Goal: Find specific fact: Find contact information

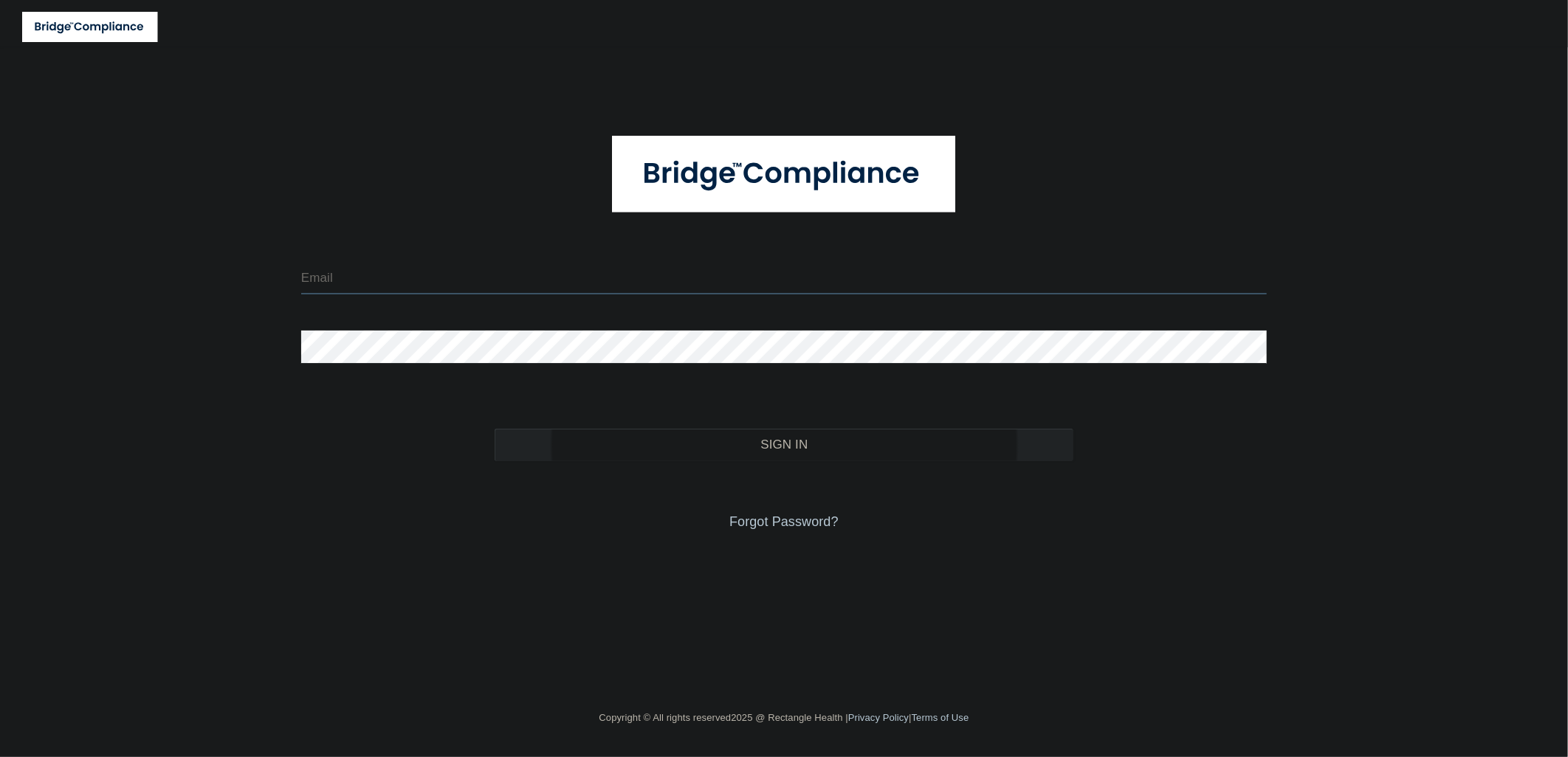
type input "[EMAIL_ADDRESS][DOMAIN_NAME]"
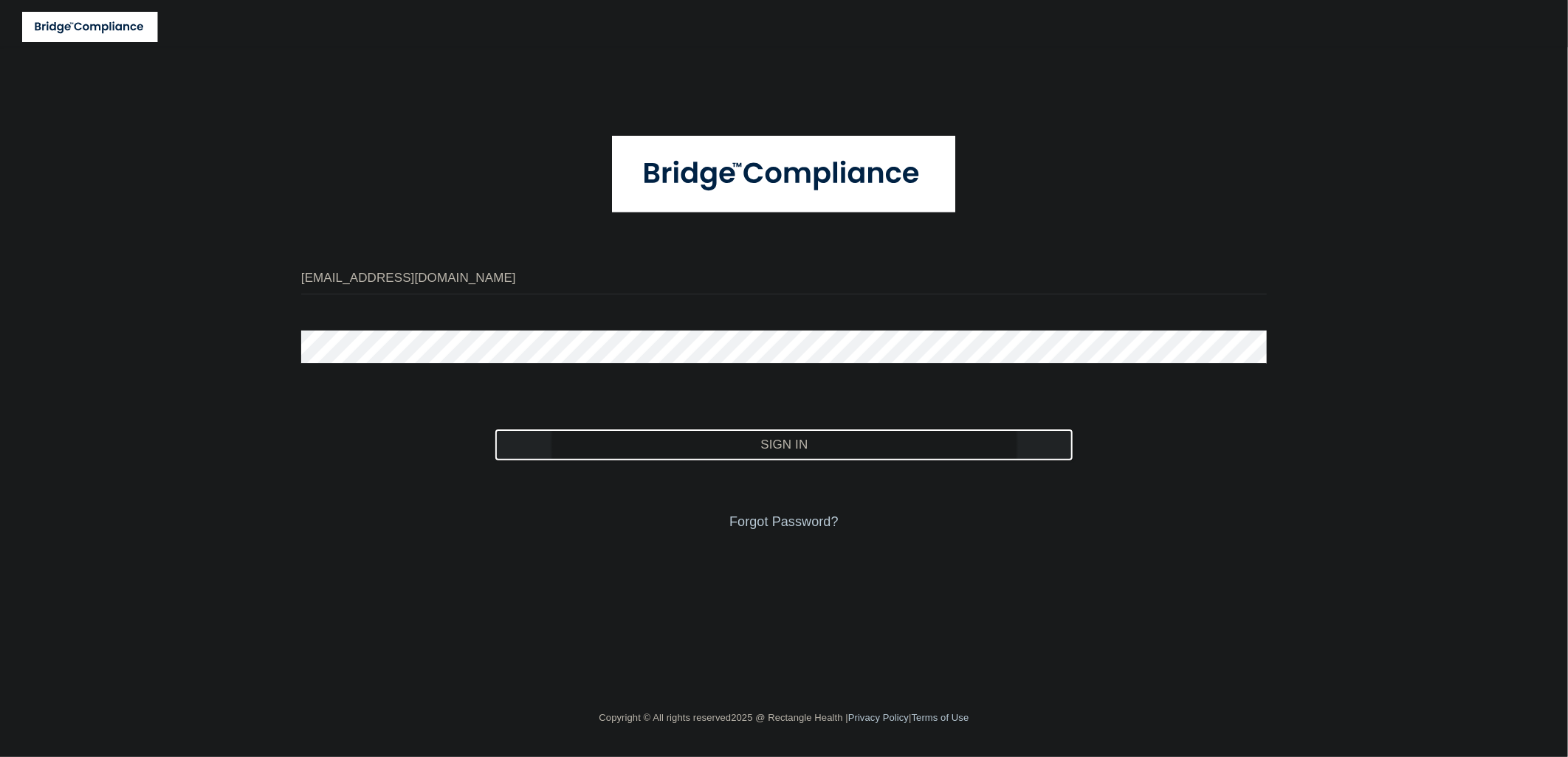
click at [566, 433] on button "Sign In" at bounding box center [784, 445] width 579 height 33
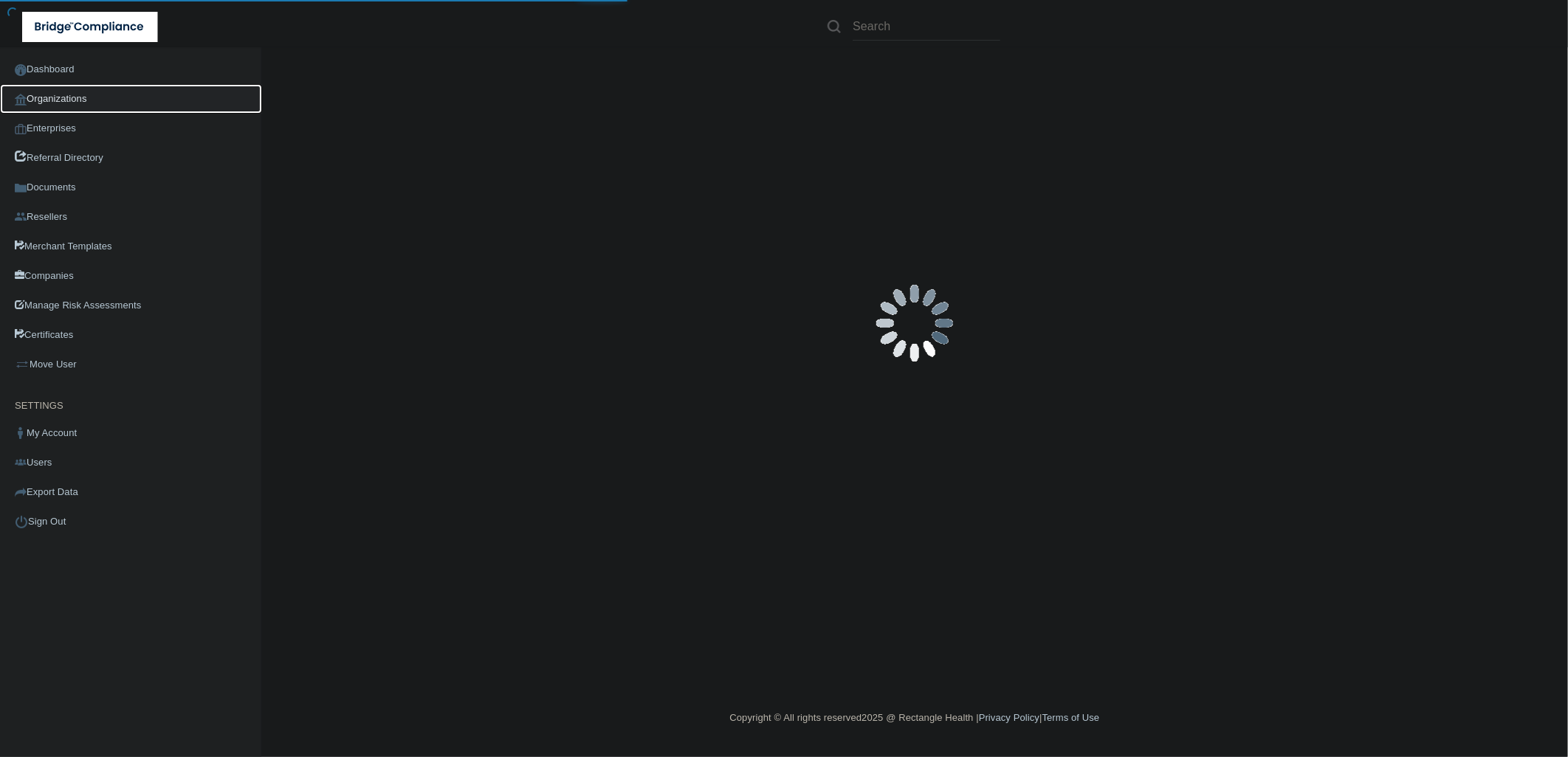
click at [109, 93] on link "Organizations" at bounding box center [131, 99] width 262 height 30
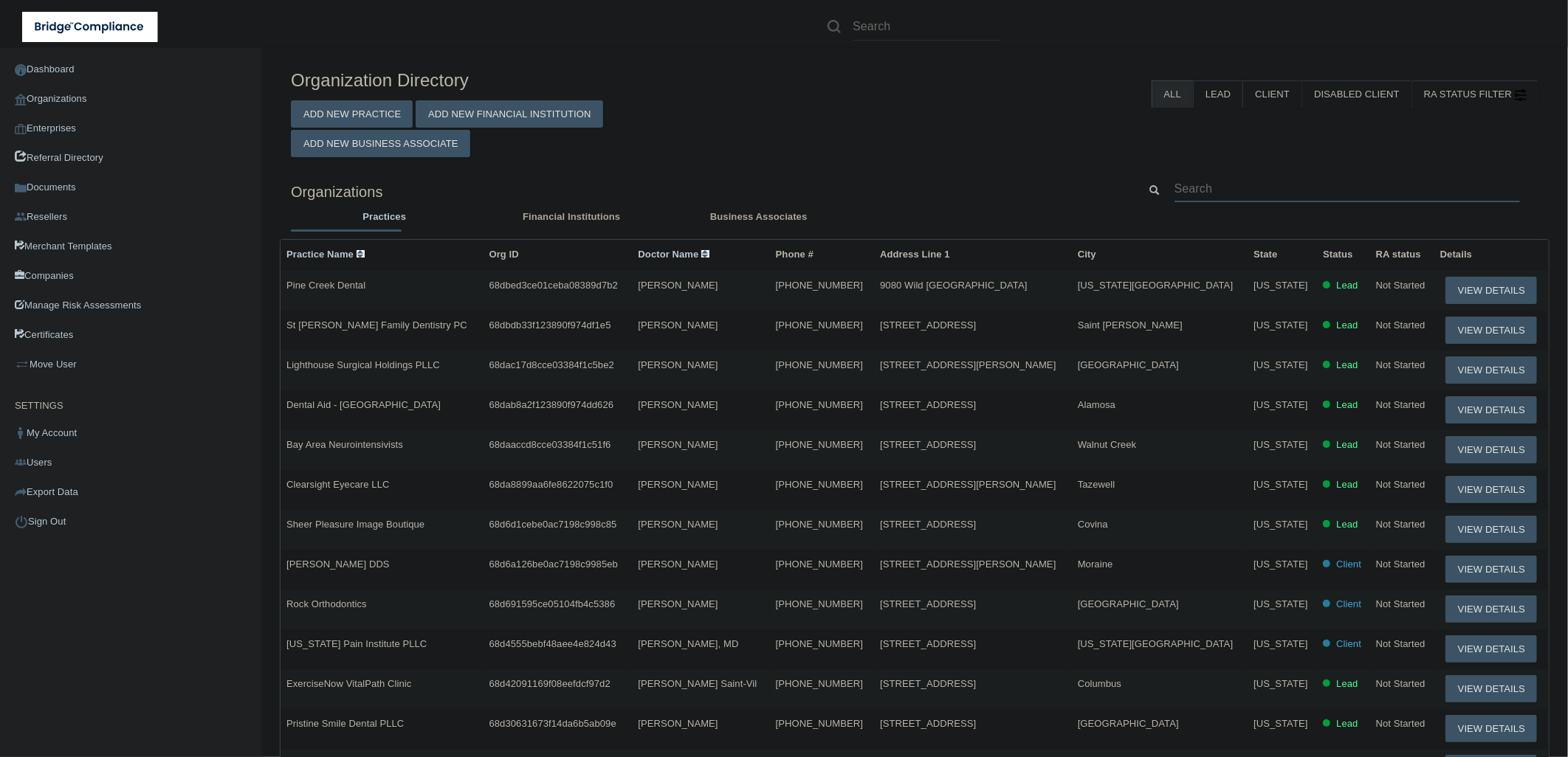
click at [1278, 186] on input "text" at bounding box center [1346, 188] width 345 height 27
paste input "[EMAIL_ADDRESS][DOMAIN_NAME]"
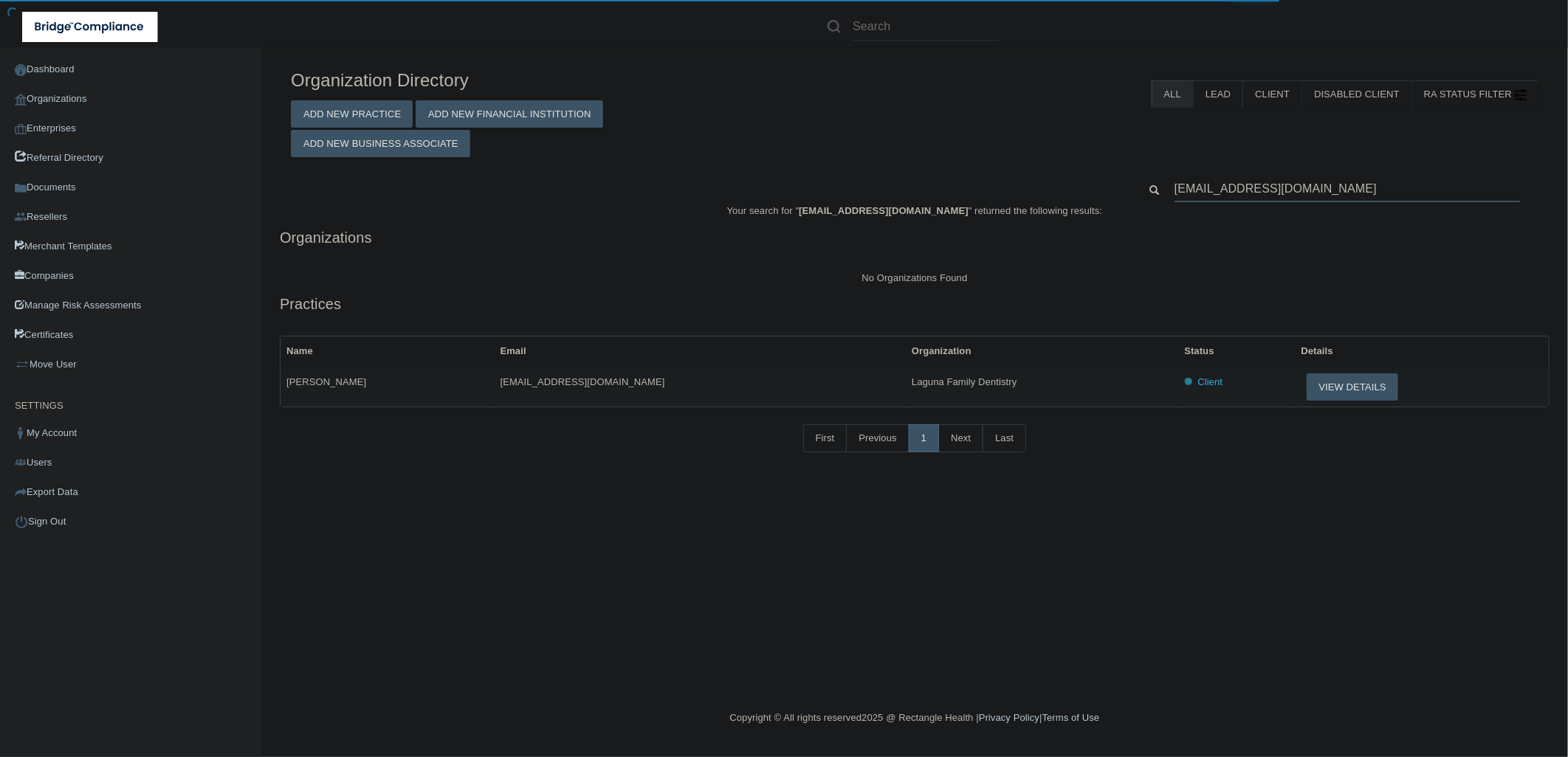
type input "[EMAIL_ADDRESS][DOMAIN_NAME]"
drag, startPoint x: 831, startPoint y: 386, endPoint x: 768, endPoint y: 387, distance: 63.0
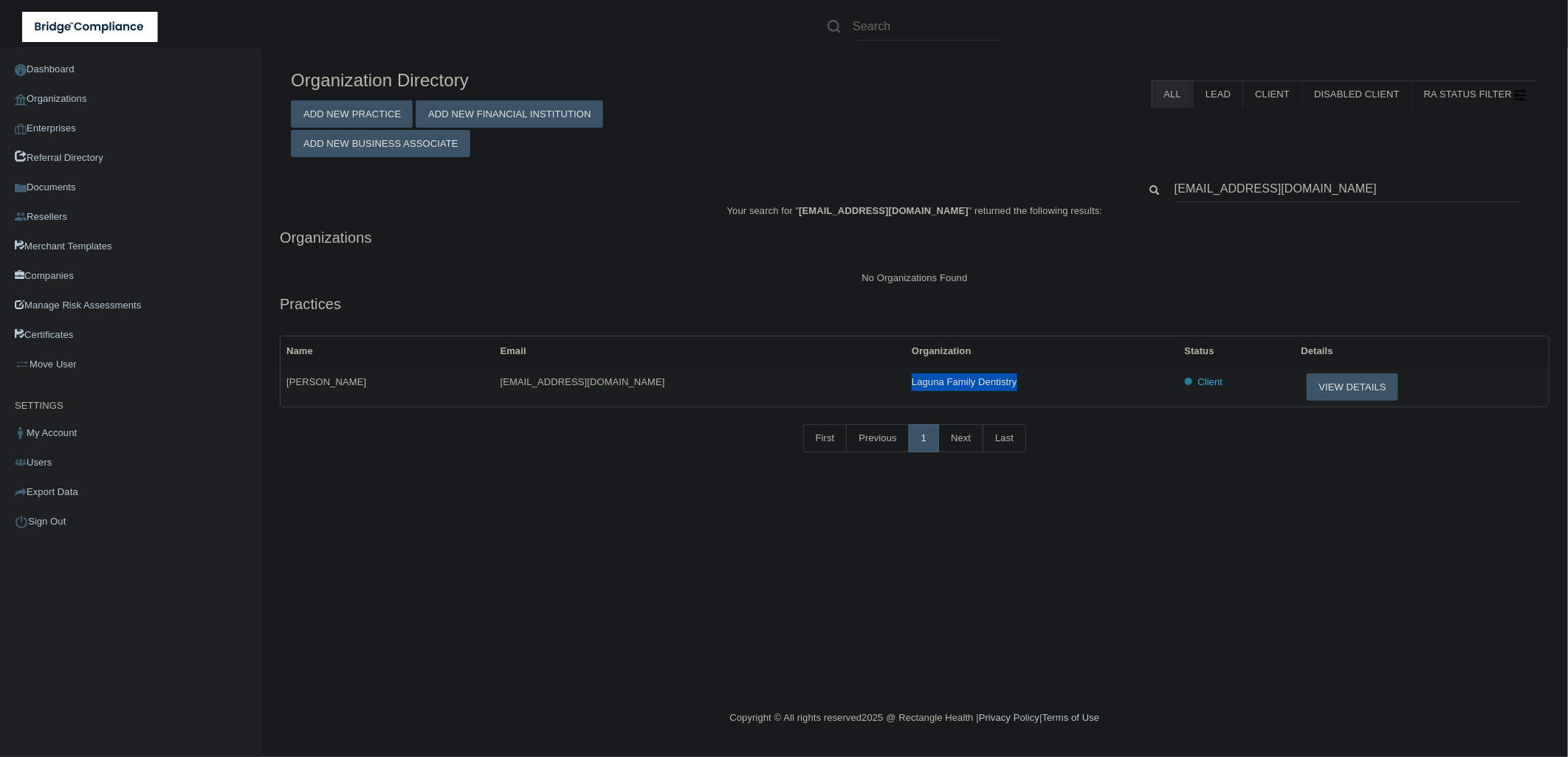
drag, startPoint x: 926, startPoint y: 386, endPoint x: 819, endPoint y: 387, distance: 107.0
click at [906, 387] on td "Laguna Family Dentistry" at bounding box center [1042, 386] width 273 height 39
copy span "Laguna Family Dentistry"
drag, startPoint x: 976, startPoint y: 388, endPoint x: 1118, endPoint y: 386, distance: 142.0
click at [978, 388] on td "Laguna Family Dentistry" at bounding box center [1042, 386] width 273 height 39
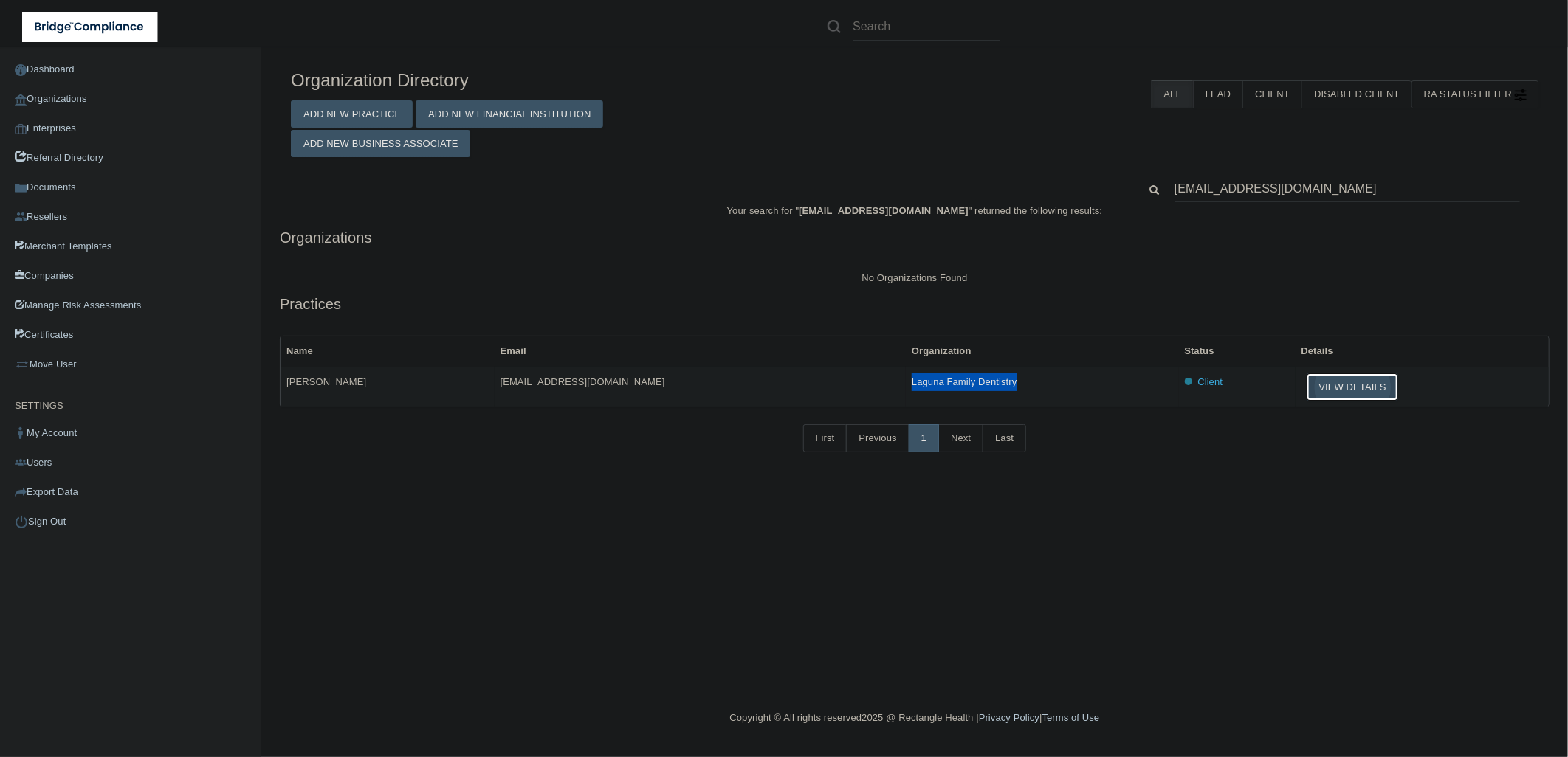
click at [1326, 380] on button "View Details" at bounding box center [1352, 387] width 92 height 27
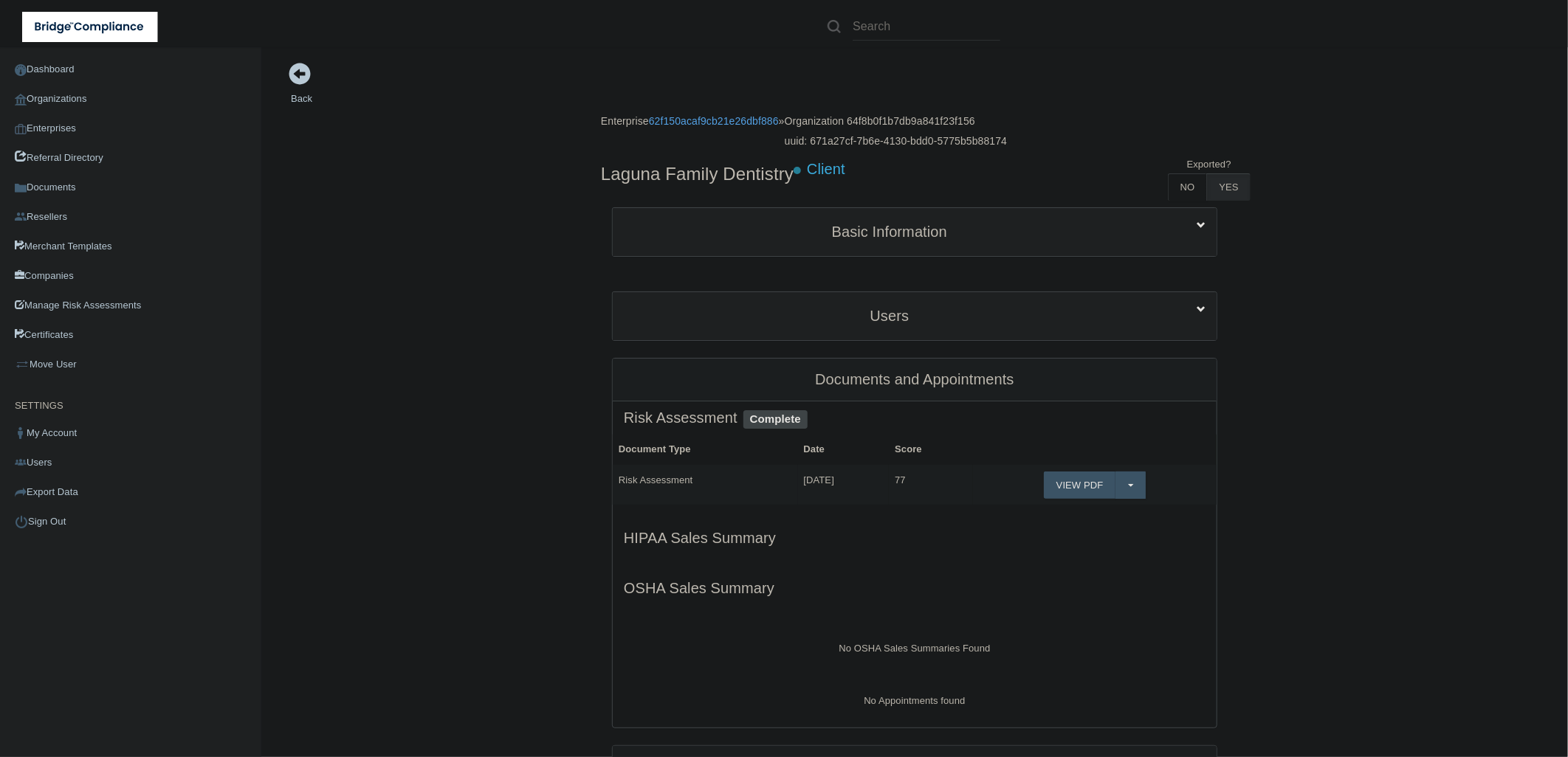
click at [877, 292] on div "Users First Name Last Name Email Type Activity Status [PERSON_NAME] [EMAIL_ADDR…" at bounding box center [914, 316] width 605 height 49
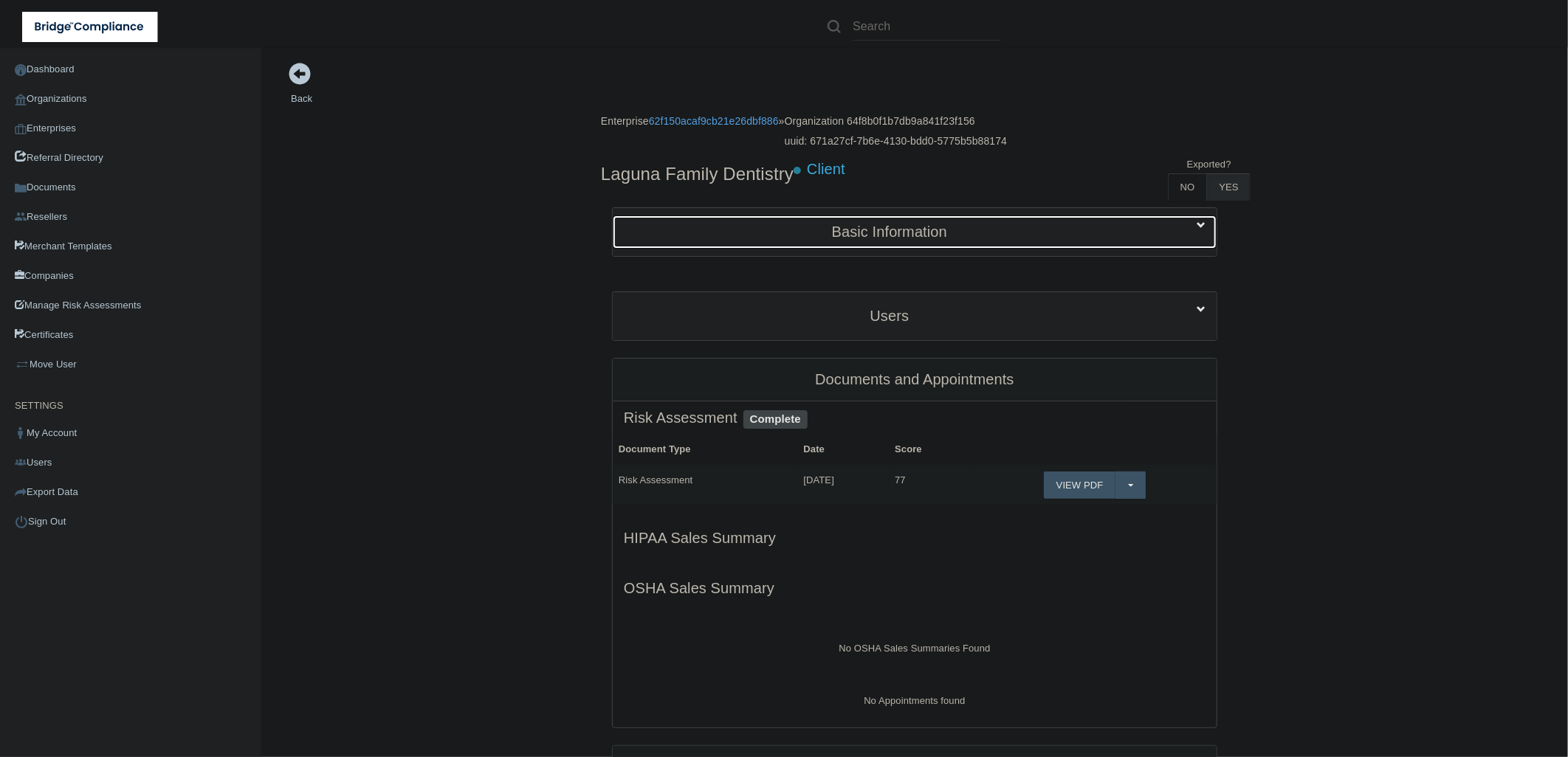
click at [872, 239] on div "Basic Information" at bounding box center [889, 232] width 554 height 33
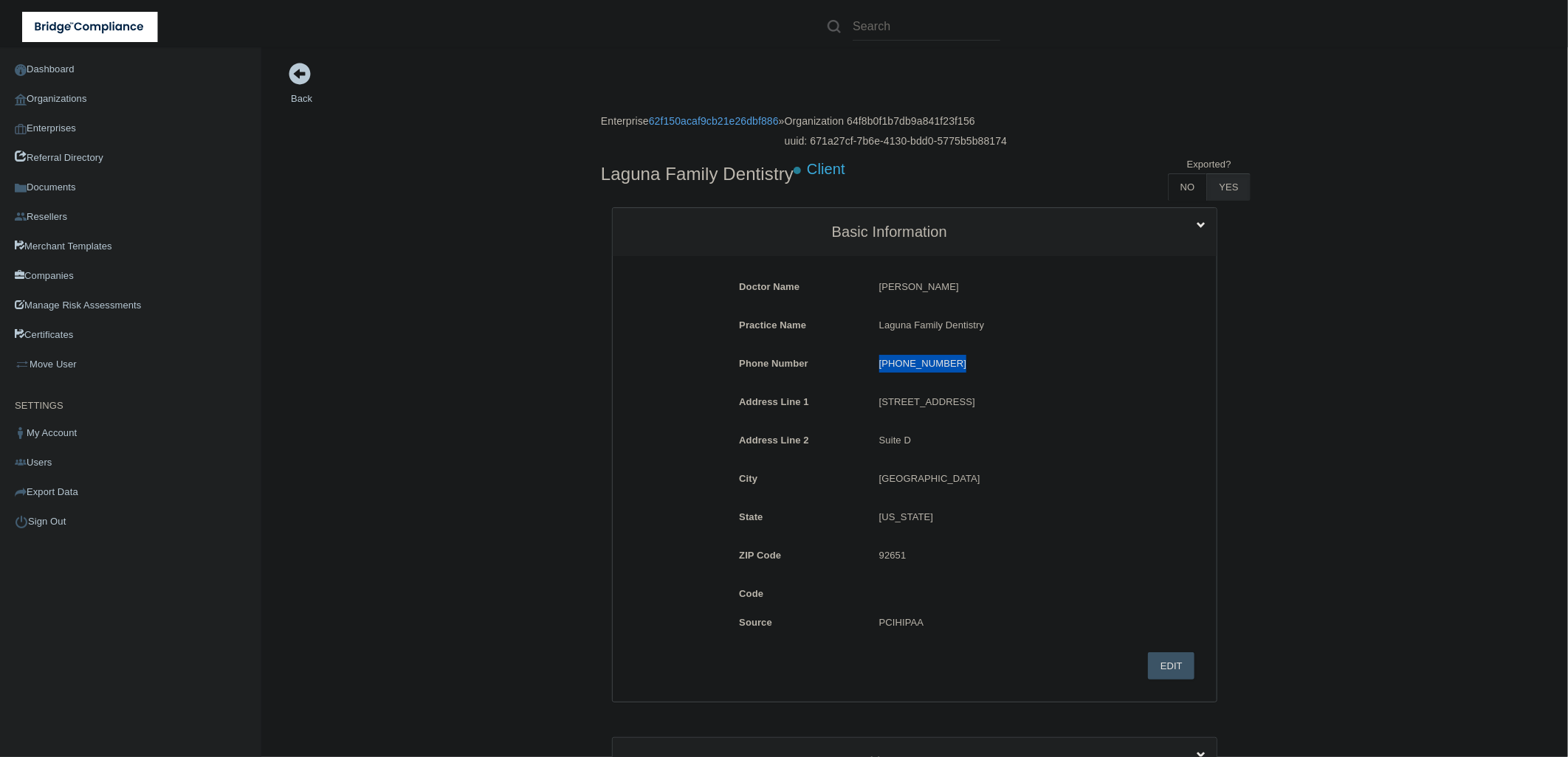
drag, startPoint x: 949, startPoint y: 362, endPoint x: 863, endPoint y: 367, distance: 86.1
click at [868, 367] on div "[PHONE_NUMBER] [PHONE_NUMBER]" at bounding box center [1008, 369] width 279 height 27
copy p "[PHONE_NUMBER]"
drag, startPoint x: 1005, startPoint y: 330, endPoint x: 872, endPoint y: 330, distance: 133.0
click at [879, 330] on p "Laguna Family Dentistry" at bounding box center [1008, 325] width 257 height 17
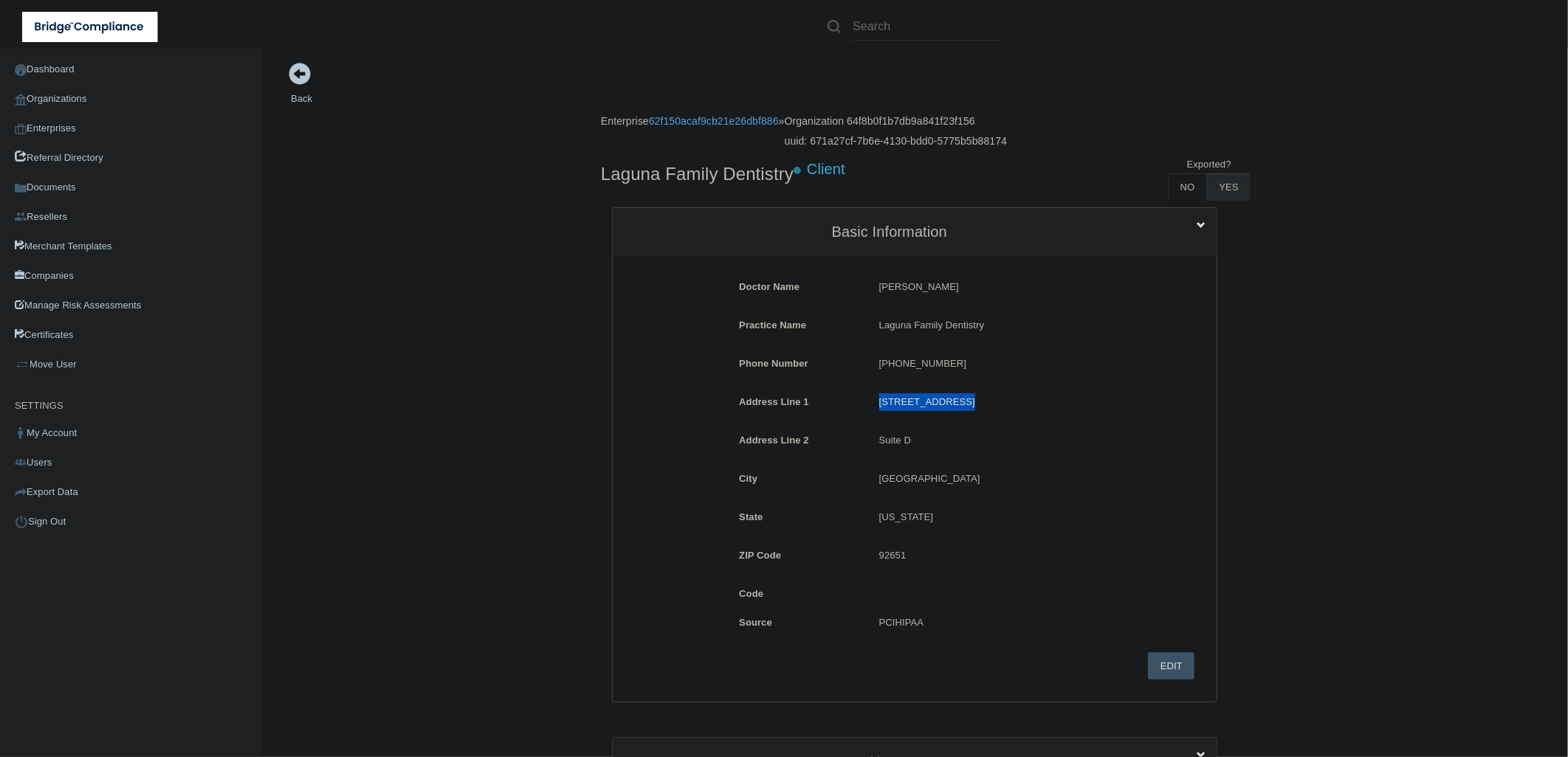
drag, startPoint x: 872, startPoint y: 330, endPoint x: 284, endPoint y: 401, distance: 592.3
click at [857, 407] on div "Address Line 1 [STREET_ADDRESS]" at bounding box center [914, 407] width 582 height 27
copy div "[STREET_ADDRESS]"
drag, startPoint x: 987, startPoint y: 329, endPoint x: 857, endPoint y: 321, distance: 130.2
click at [857, 321] on div "Practice Name Laguna Family Dentistry Laguna Family Dentistry" at bounding box center [914, 330] width 582 height 27
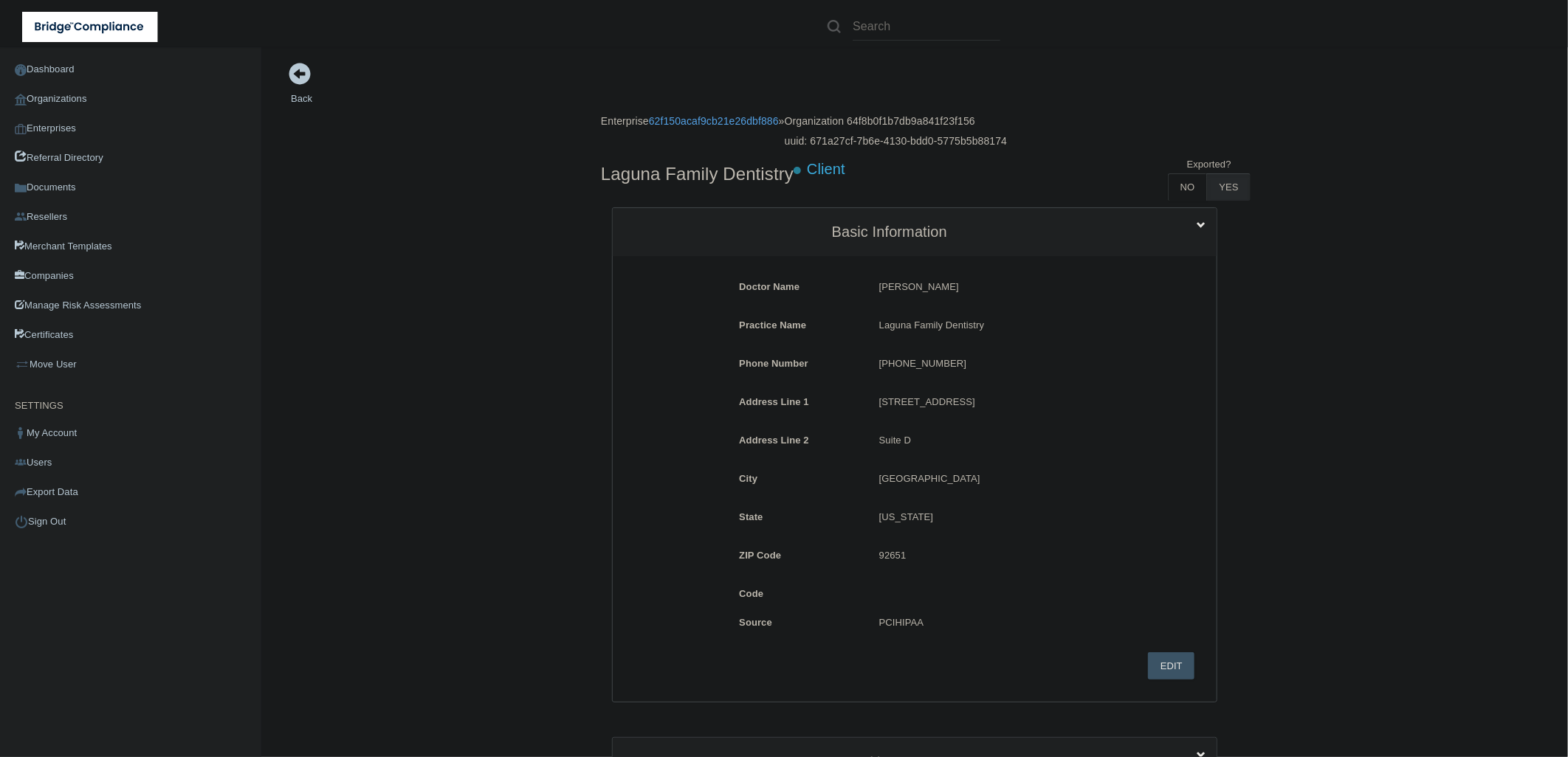
drag, startPoint x: 458, startPoint y: 258, endPoint x: 456, endPoint y: 248, distance: 10.2
